Goal: Task Accomplishment & Management: Use online tool/utility

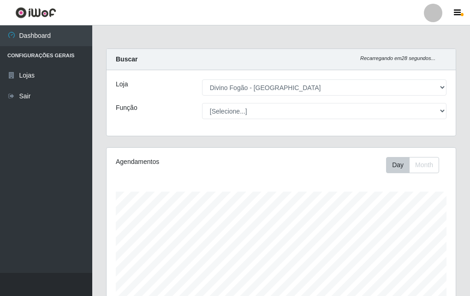
select select "499"
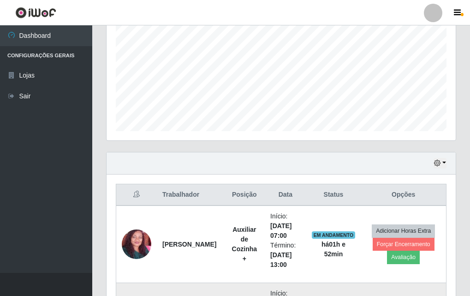
scroll to position [245, 0]
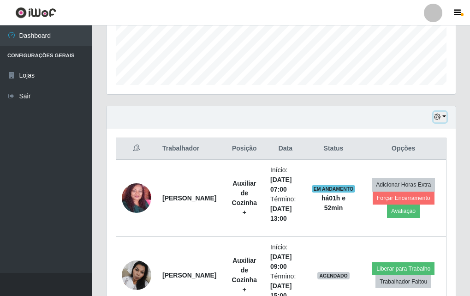
click at [439, 120] on icon "button" at bounding box center [437, 116] width 6 height 6
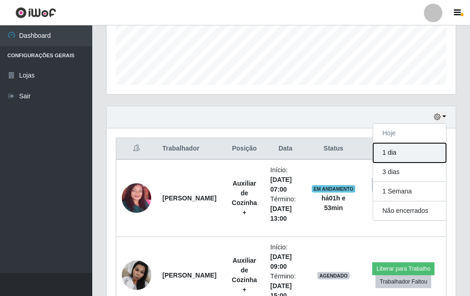
click at [391, 152] on button "1 dia" at bounding box center [409, 152] width 73 height 19
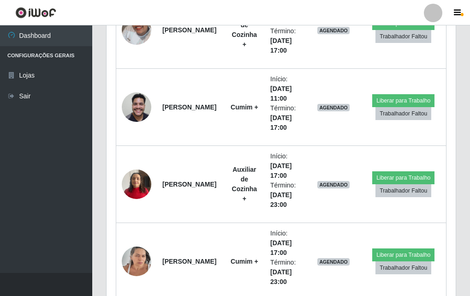
scroll to position [1075, 0]
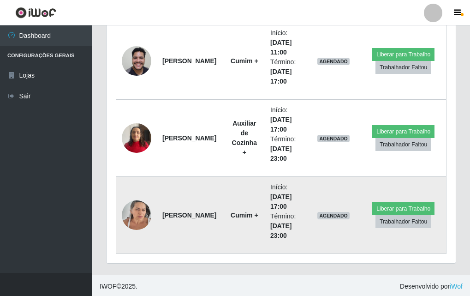
click at [129, 219] on img at bounding box center [137, 214] width 30 height 39
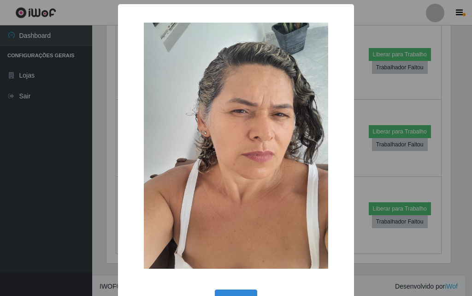
click at [63, 201] on div "× OK Cancel" at bounding box center [236, 148] width 472 height 296
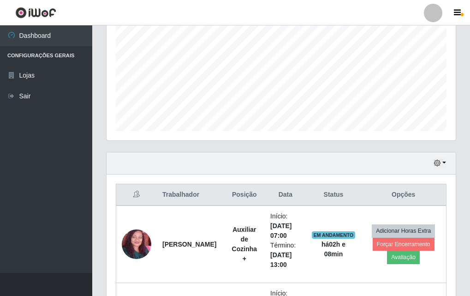
scroll to position [337, 0]
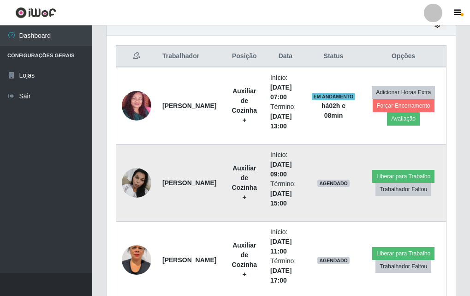
click at [142, 178] on img at bounding box center [137, 182] width 30 height 39
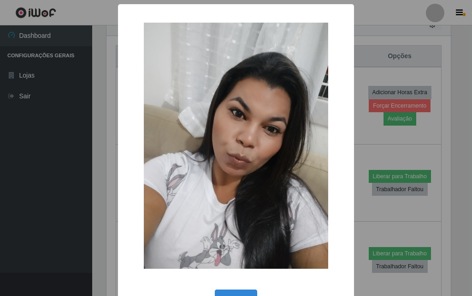
click at [376, 140] on div "× OK Cancel" at bounding box center [236, 148] width 472 height 296
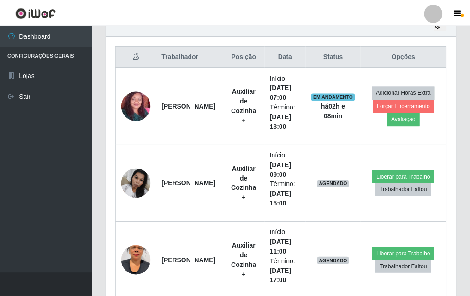
scroll to position [191, 349]
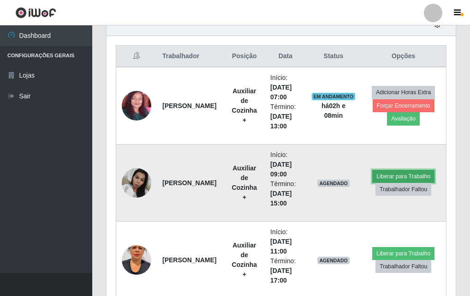
click at [412, 178] on button "Liberar para Trabalho" at bounding box center [403, 176] width 62 height 13
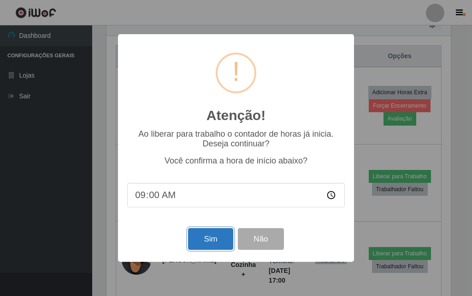
click at [224, 237] on button "Sim" at bounding box center [210, 239] width 45 height 22
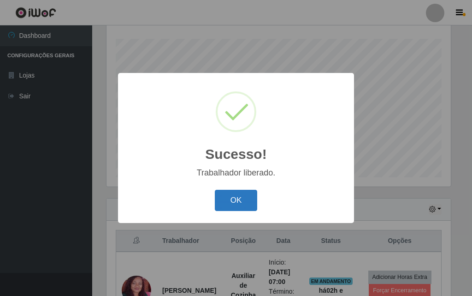
click at [244, 199] on button "OK" at bounding box center [236, 201] width 43 height 22
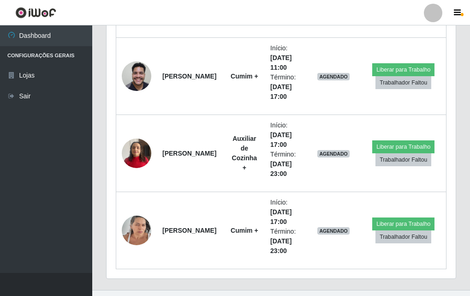
scroll to position [1000, 0]
